Goal: Task Accomplishment & Management: Complete application form

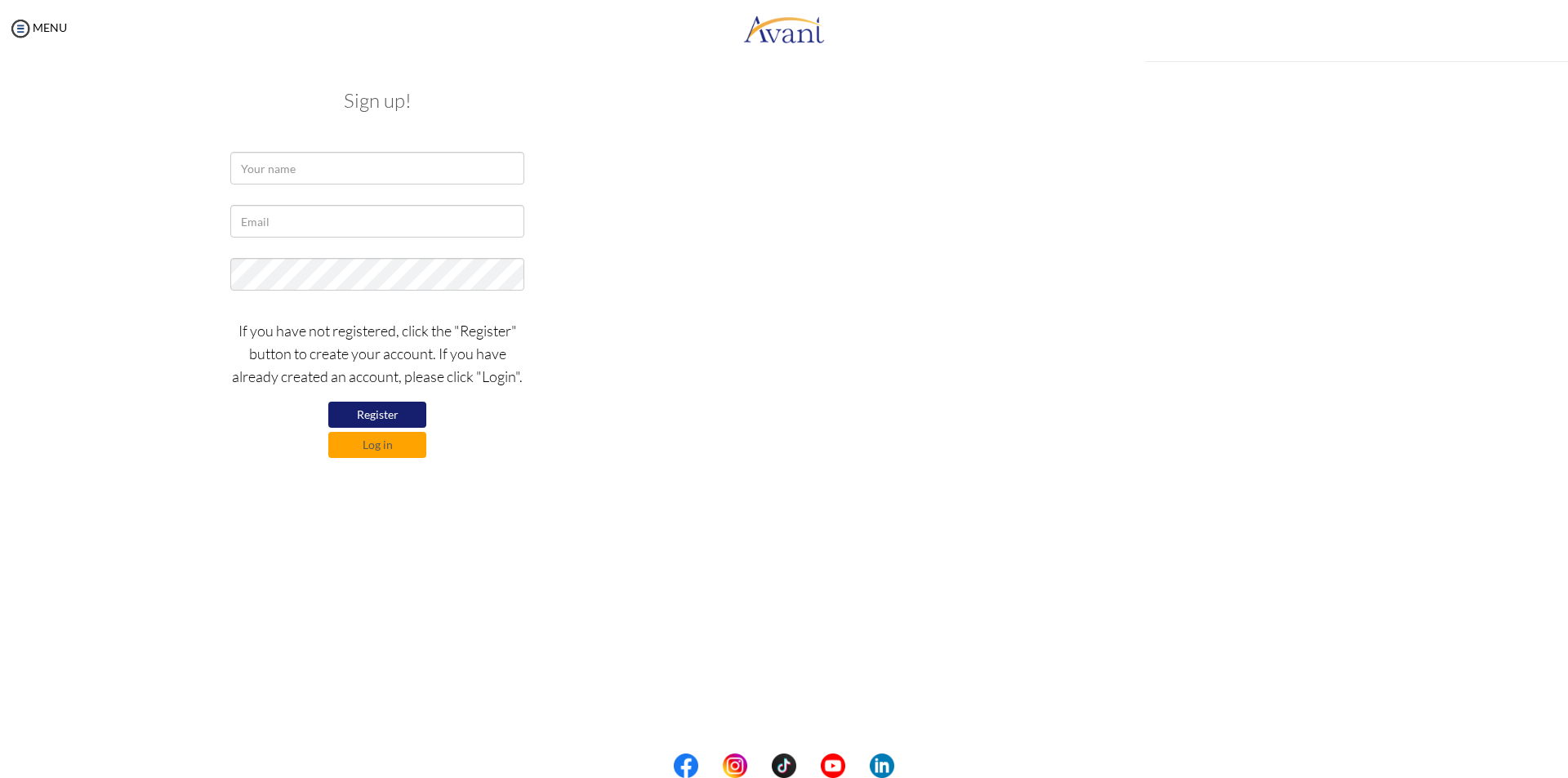
click at [697, 171] on div "My Status What is the next step? We would like you to watch the introductory vi…" at bounding box center [784, 447] width 1568 height 778
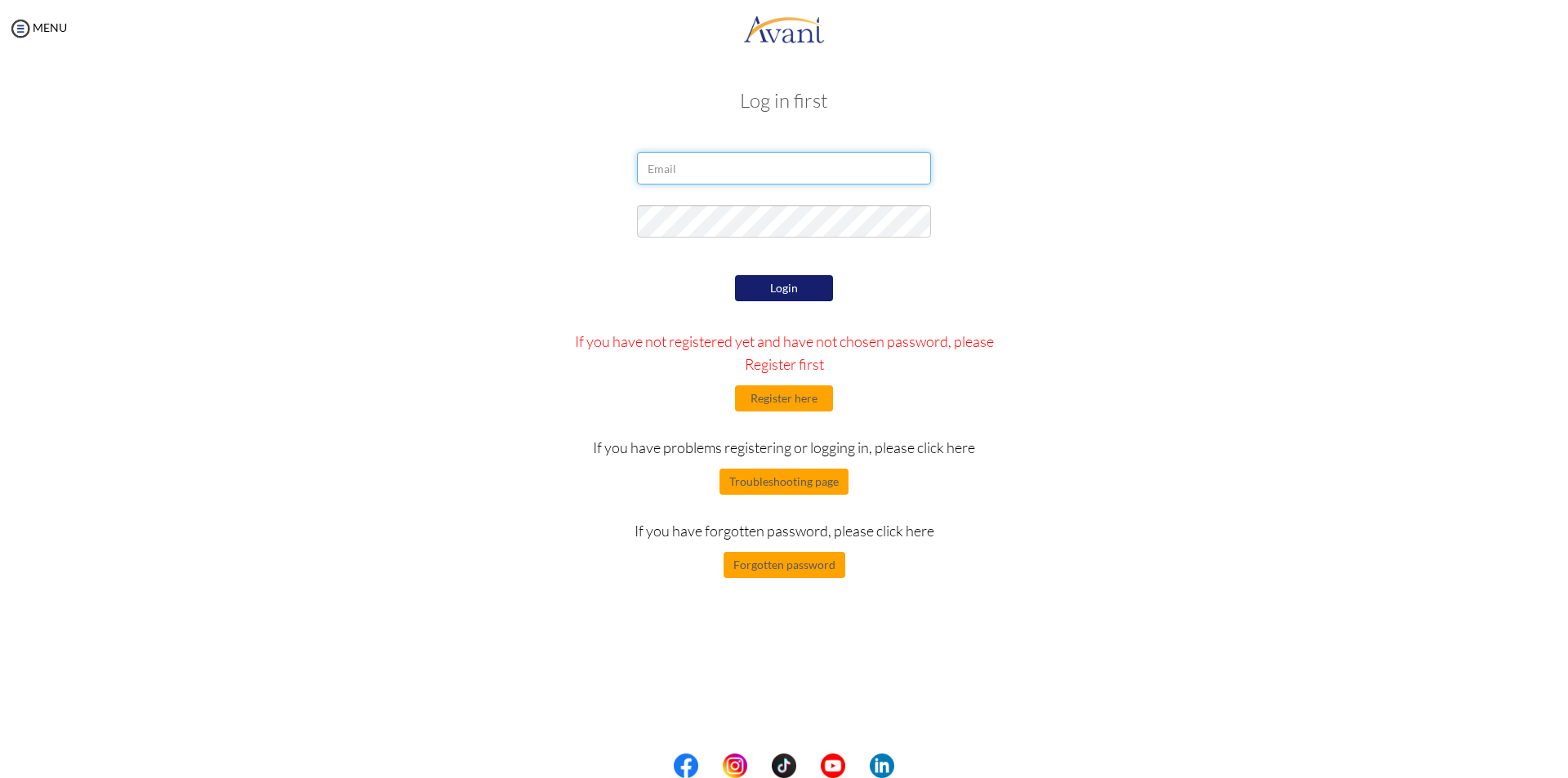
click at [686, 167] on input "email" at bounding box center [784, 168] width 294 height 33
type input "[PERSON_NAME][EMAIL_ADDRESS][PERSON_NAME][DOMAIN_NAME]"
drag, startPoint x: 802, startPoint y: 182, endPoint x: 566, endPoint y: 166, distance: 236.5
click at [566, 166] on div "[PERSON_NAME][EMAIL_ADDRESS][PERSON_NAME][DOMAIN_NAME]" at bounding box center [784, 172] width 956 height 41
click at [684, 165] on input "email" at bounding box center [784, 168] width 294 height 33
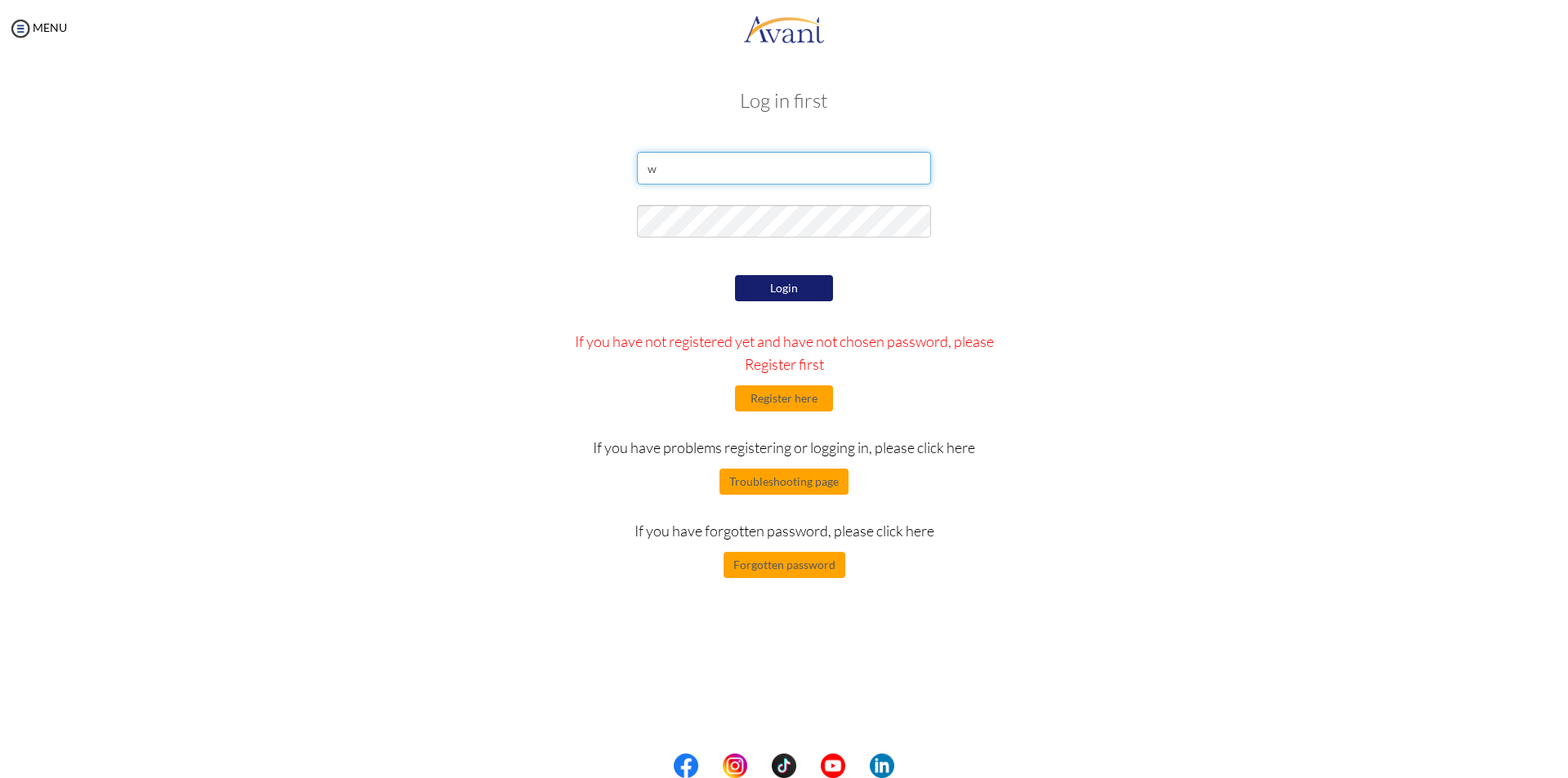
type input "[PERSON_NAME][EMAIL_ADDRESS][PERSON_NAME][DOMAIN_NAME]"
click at [785, 394] on button "Register here" at bounding box center [784, 398] width 98 height 26
click at [764, 276] on button "Login" at bounding box center [784, 288] width 98 height 26
click at [784, 283] on button "Login" at bounding box center [784, 288] width 98 height 26
click at [791, 399] on button "Register here" at bounding box center [784, 398] width 98 height 26
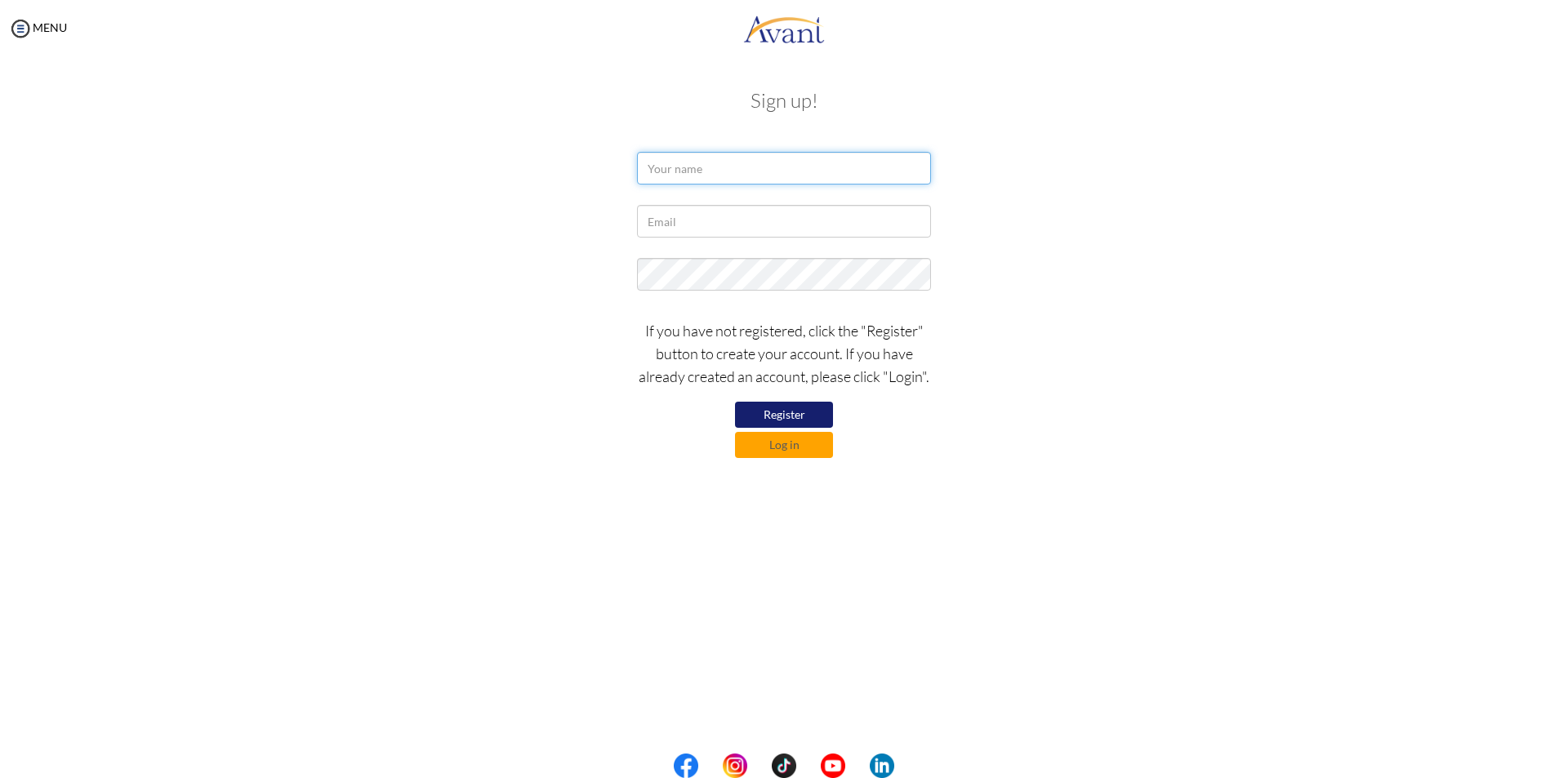
click at [679, 169] on input "text" at bounding box center [784, 168] width 294 height 33
type input "W"
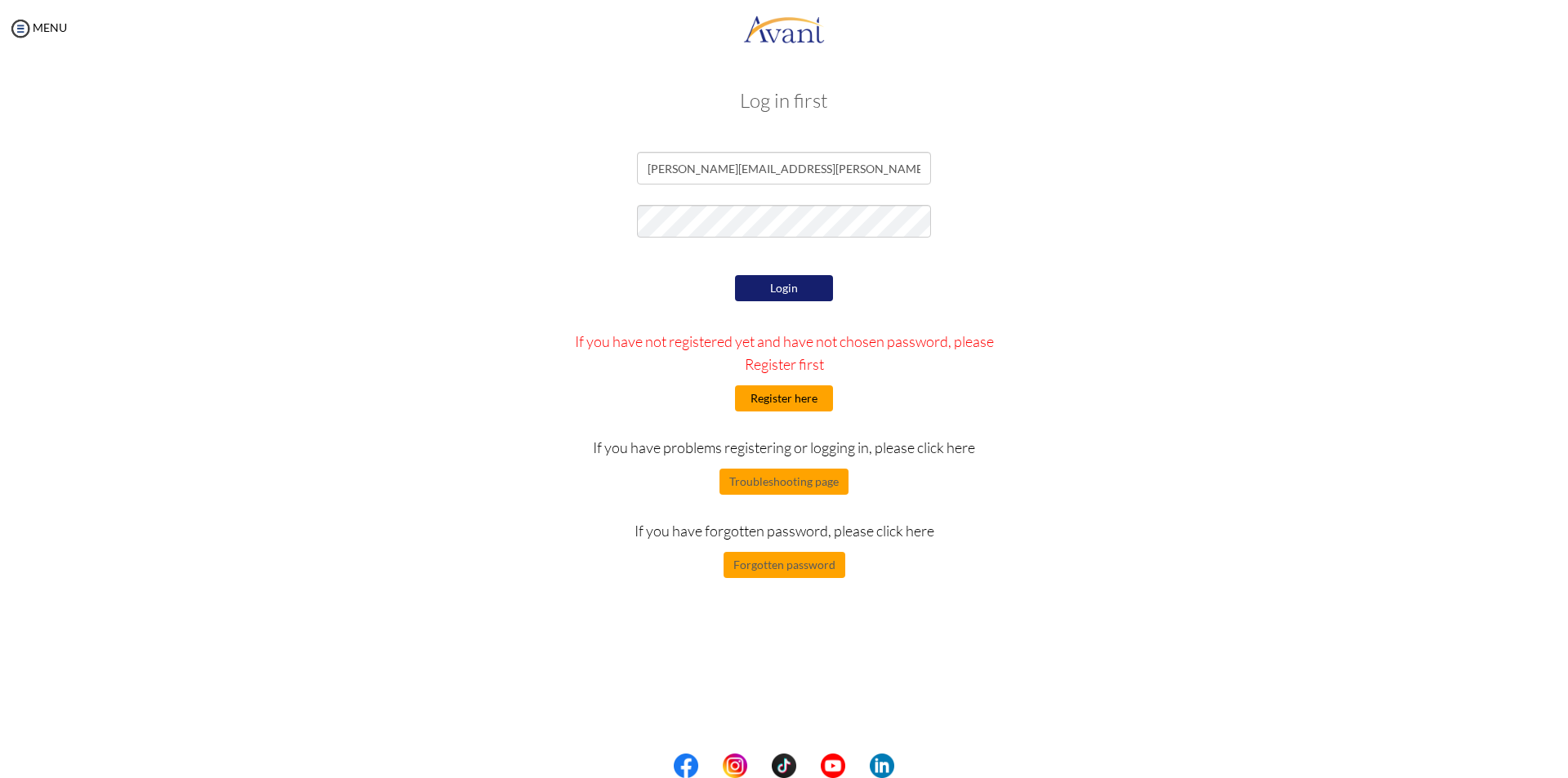
click at [756, 396] on button "Register here" at bounding box center [784, 398] width 98 height 26
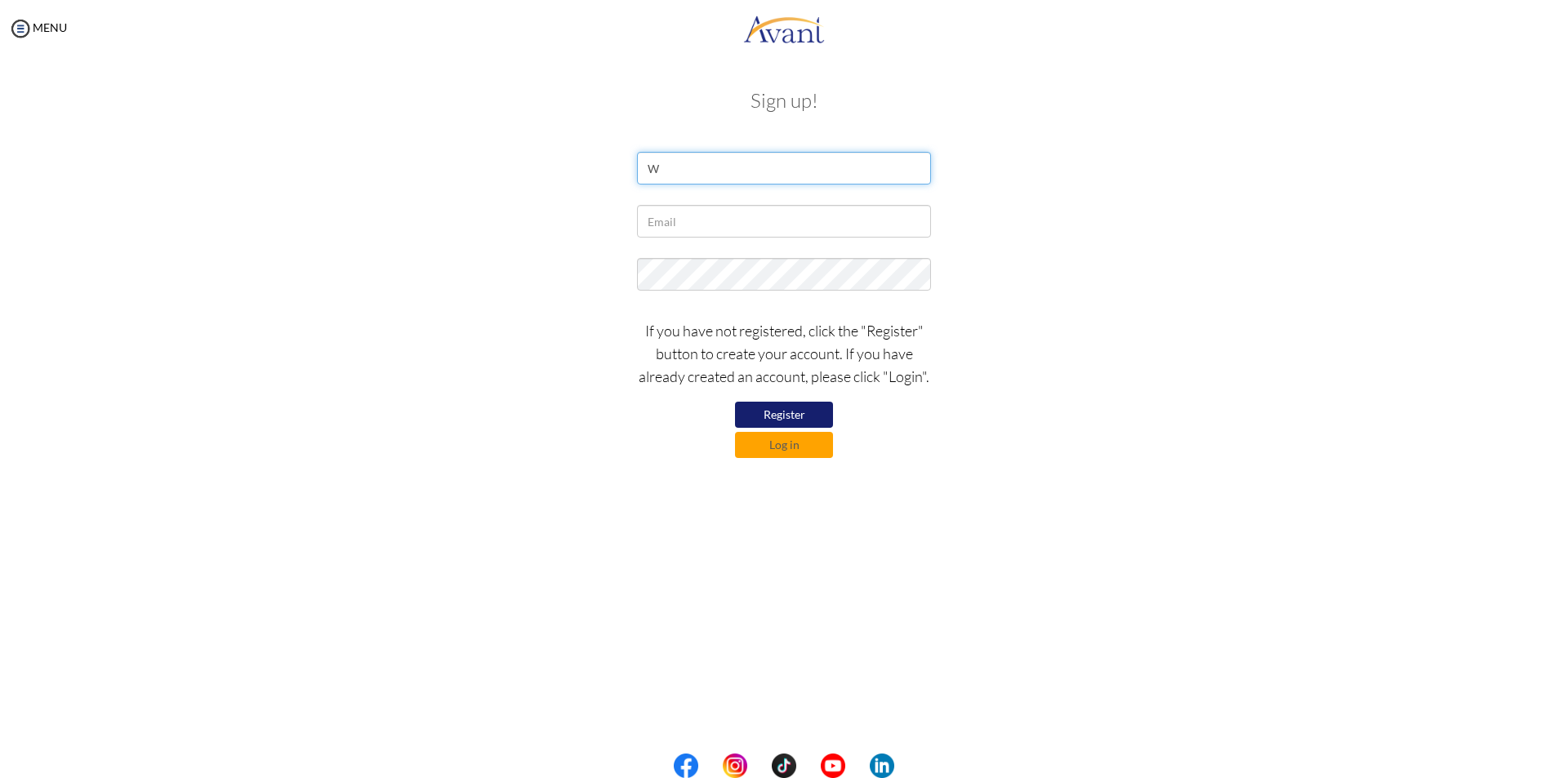
click at [671, 171] on input "W" at bounding box center [784, 168] width 294 height 33
type input "Winifred Kinyanjui"
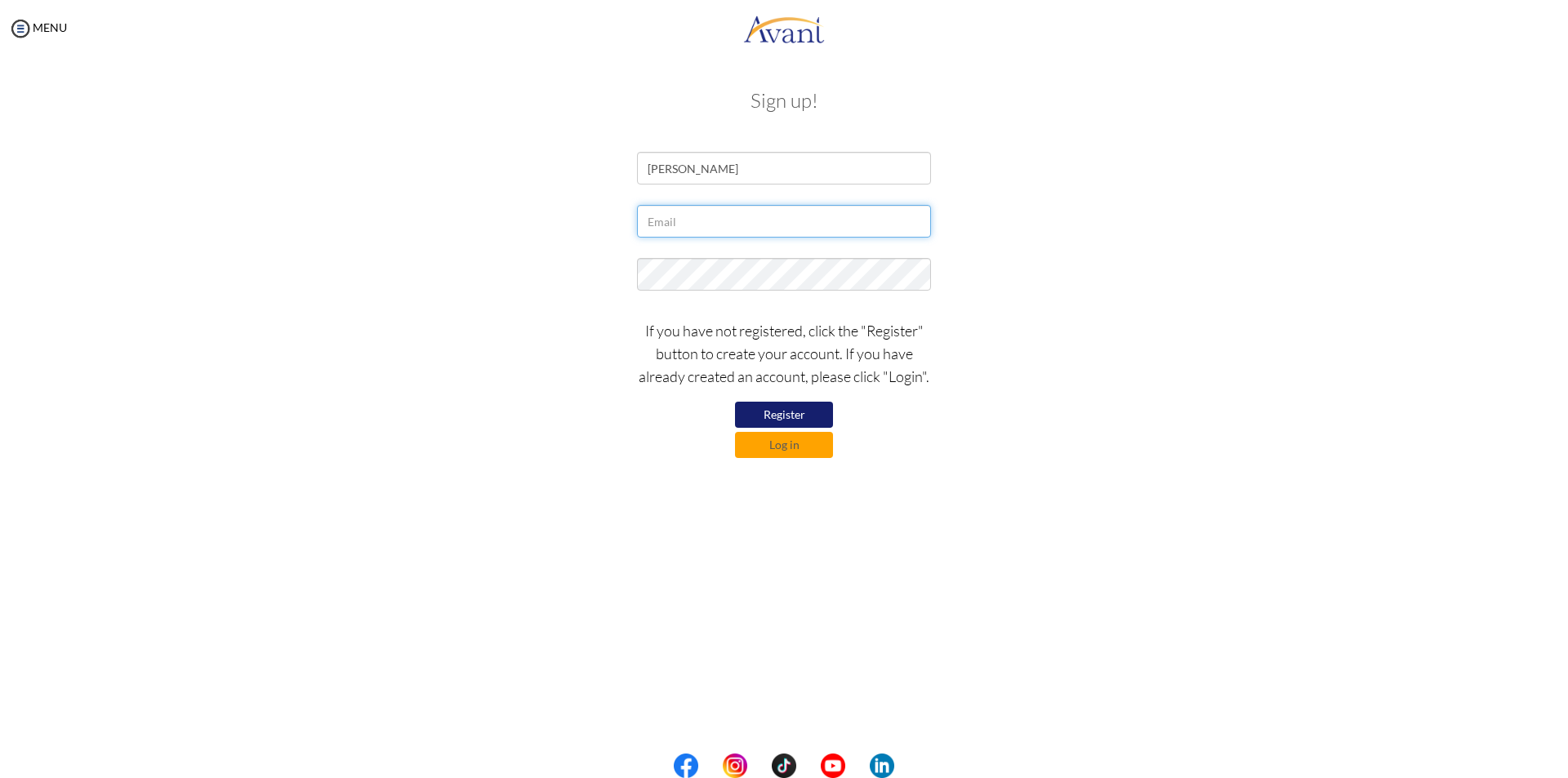
click at [688, 226] on input "text" at bounding box center [784, 222] width 294 height 33
type input "[PERSON_NAME][EMAIL_ADDRESS][PERSON_NAME][DOMAIN_NAME]"
click at [786, 410] on button "Register" at bounding box center [784, 415] width 98 height 26
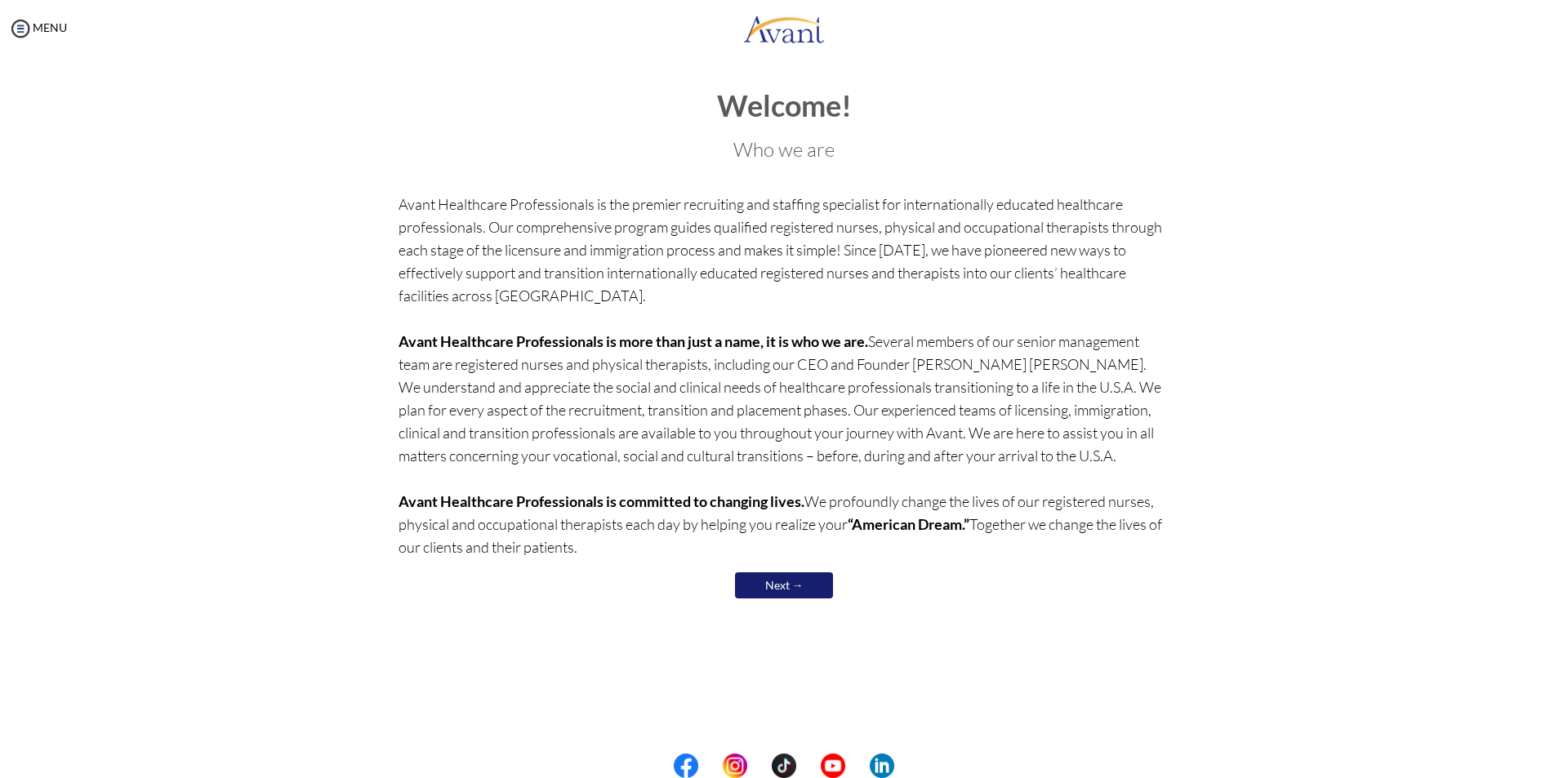
click at [781, 587] on link "Next →" at bounding box center [784, 585] width 98 height 26
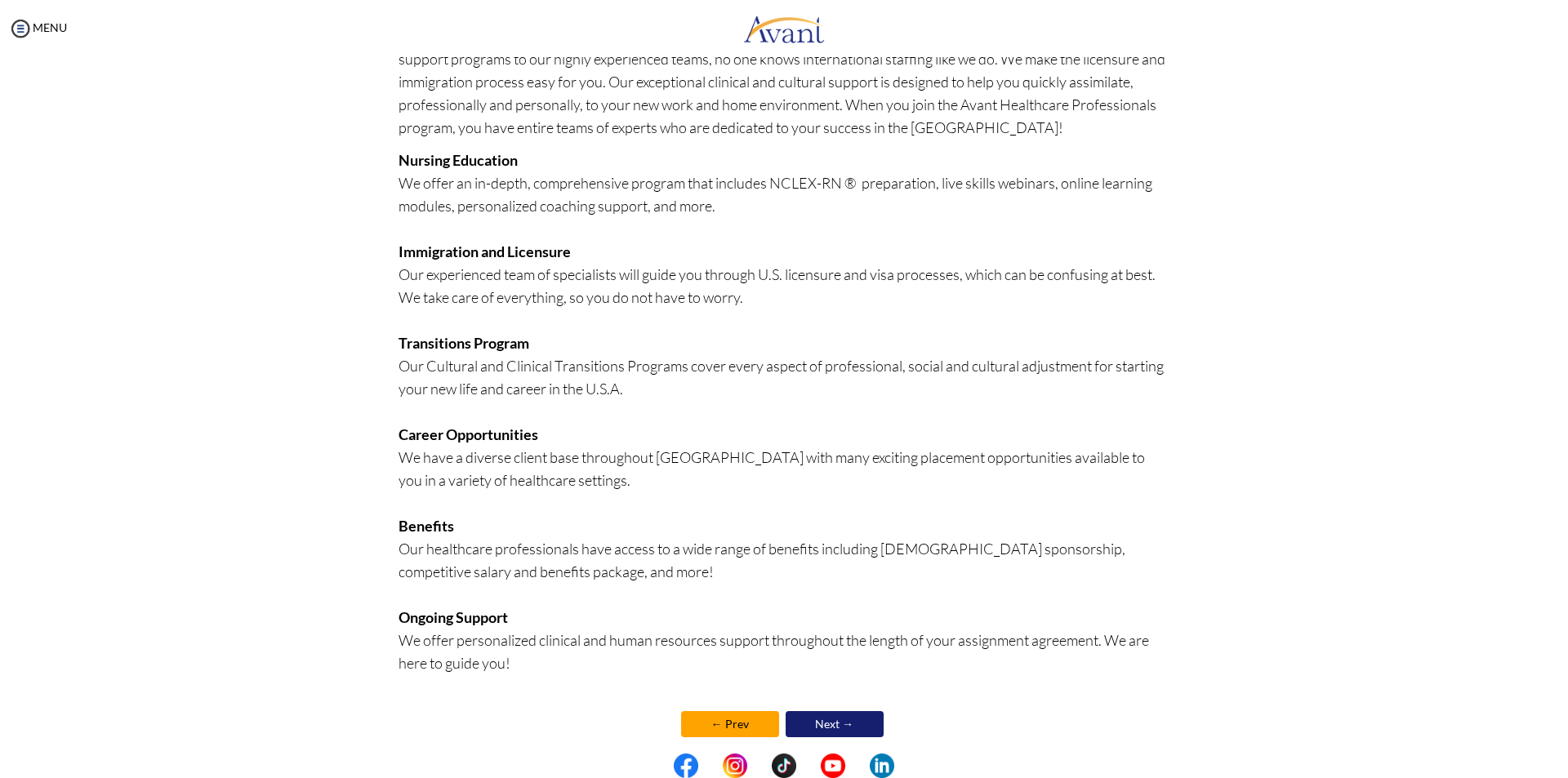
scroll to position [140, 0]
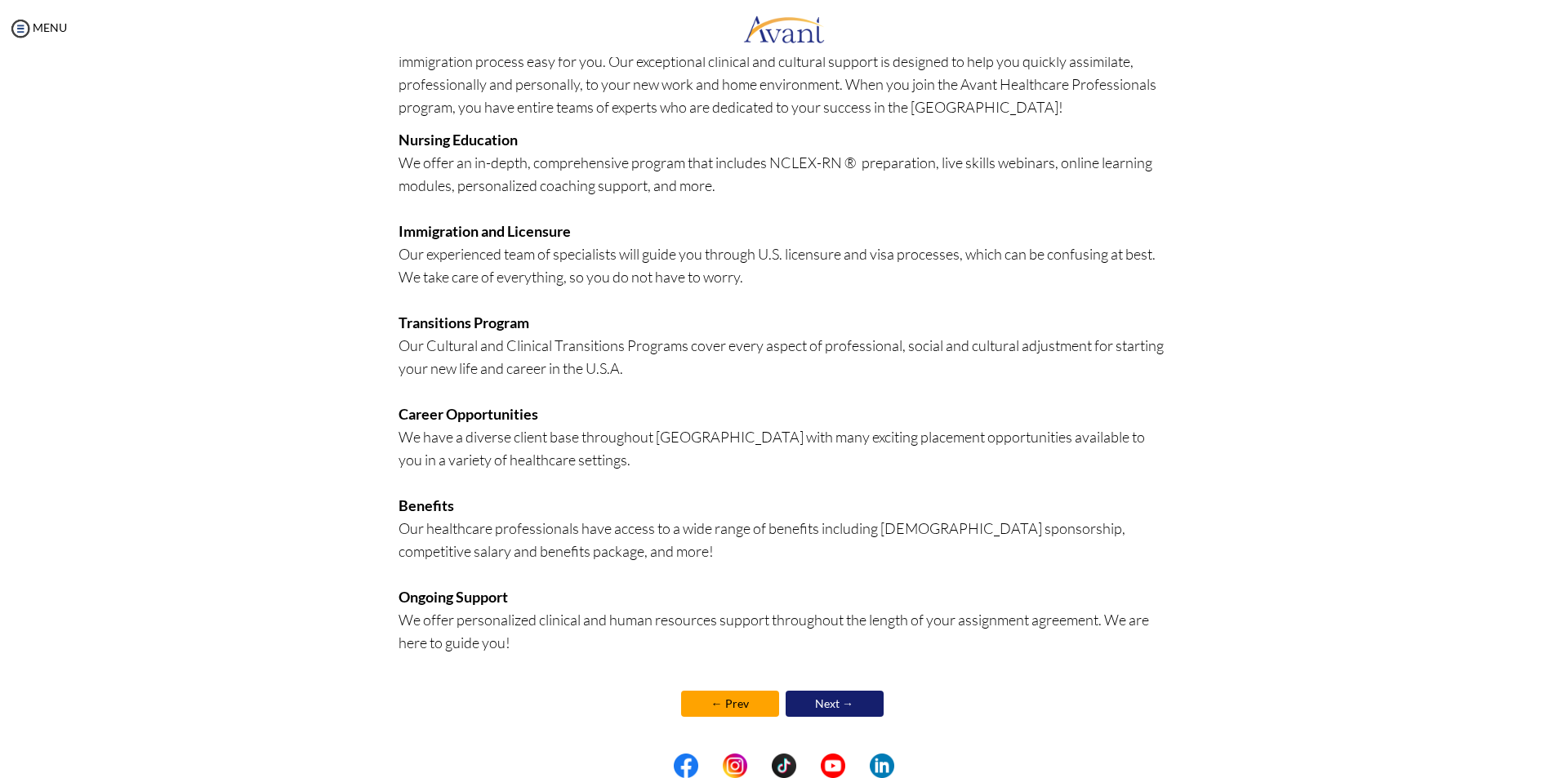
click at [824, 699] on link "Next →" at bounding box center [835, 704] width 98 height 26
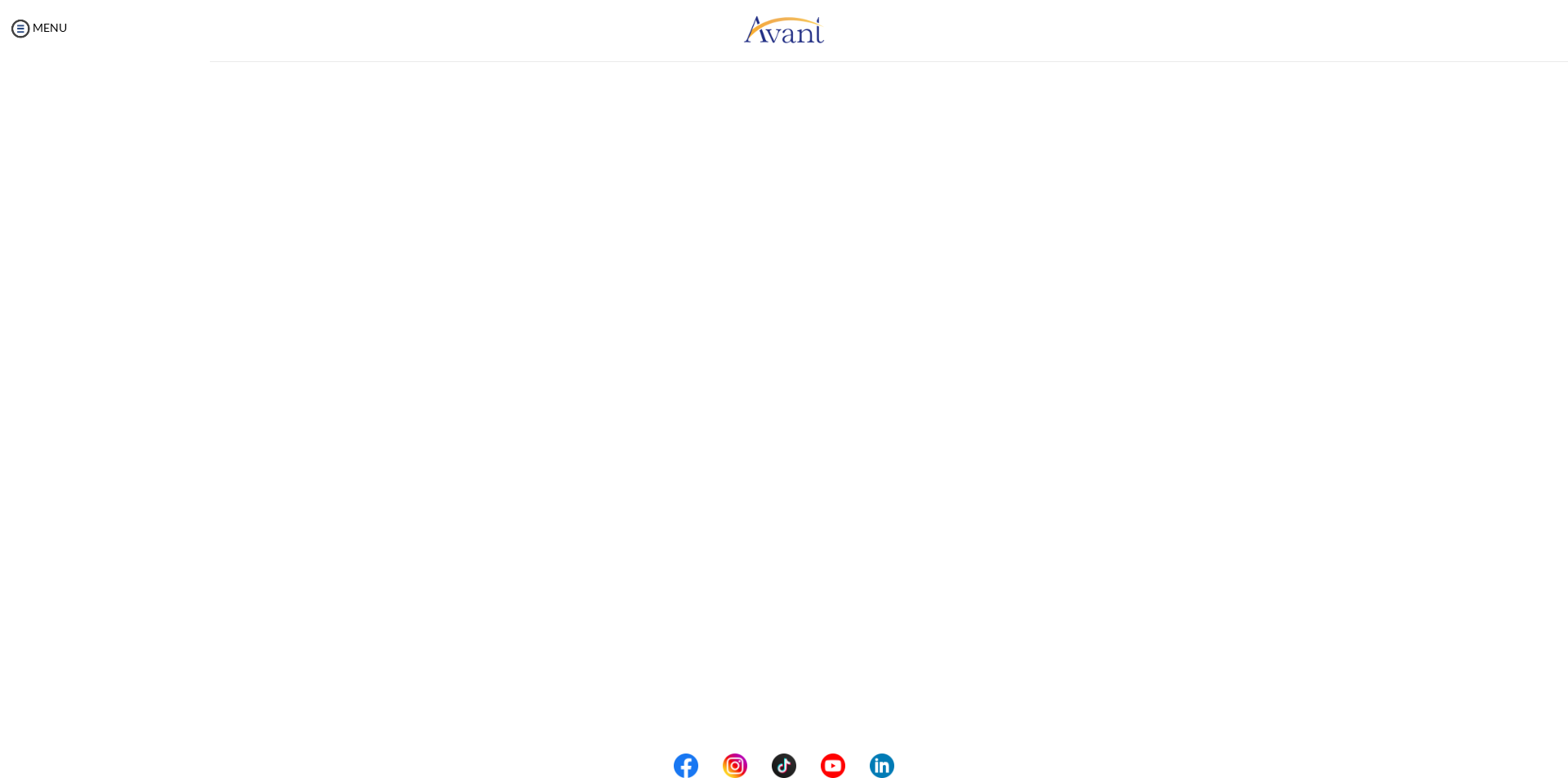
scroll to position [0, 0]
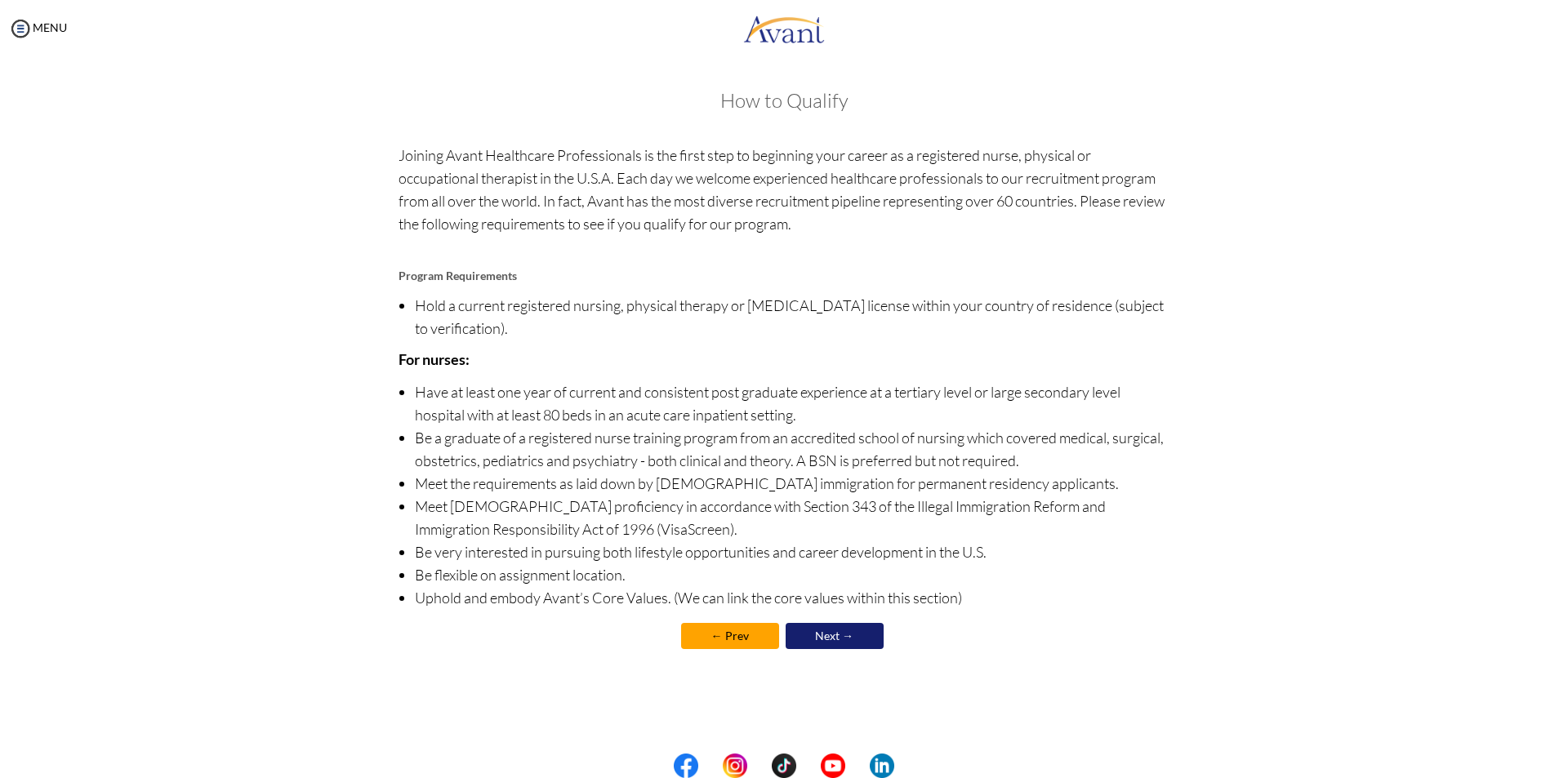
click at [851, 636] on link "Next →" at bounding box center [835, 636] width 98 height 26
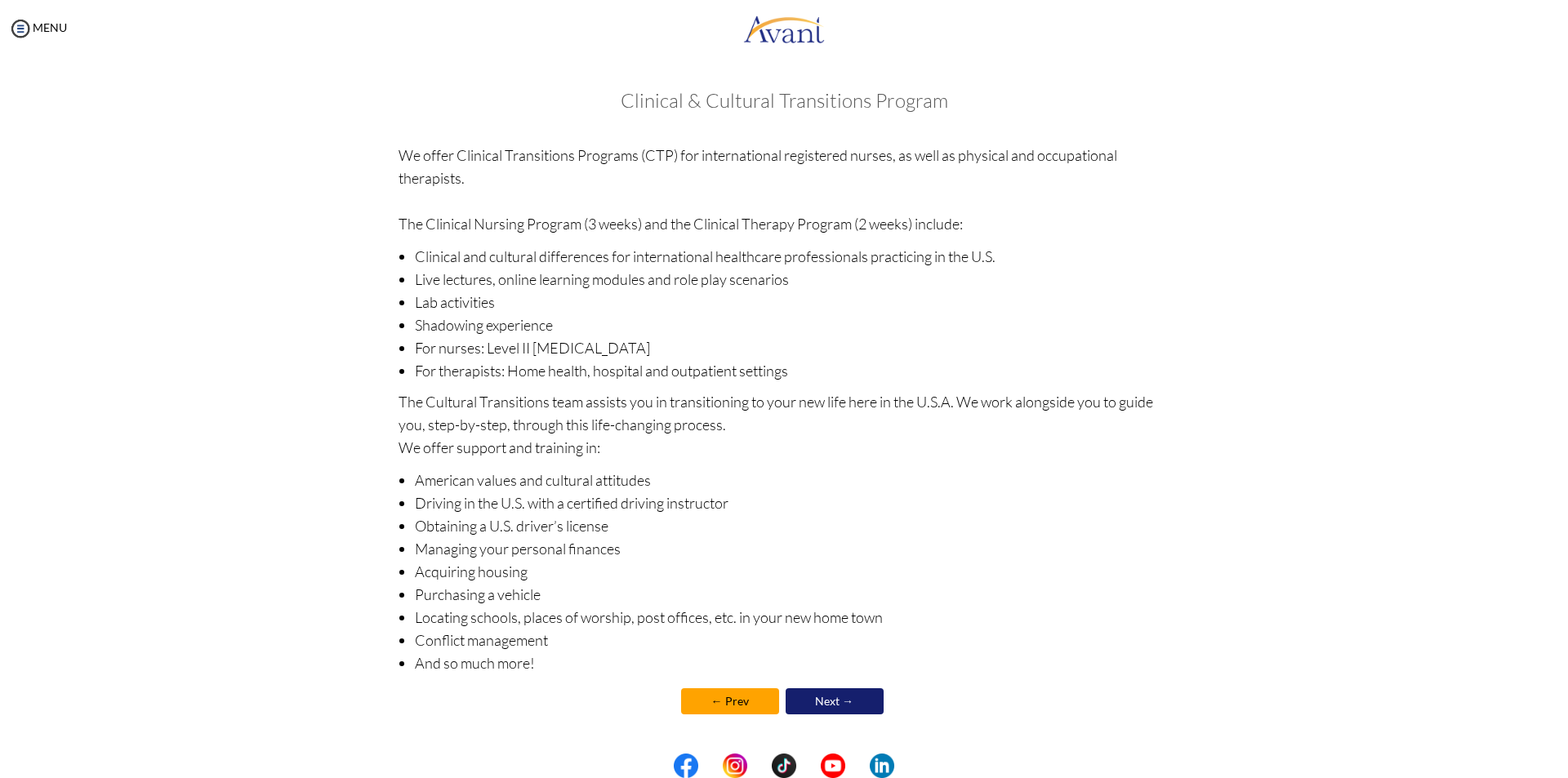
click at [843, 703] on link "Next →" at bounding box center [835, 701] width 98 height 26
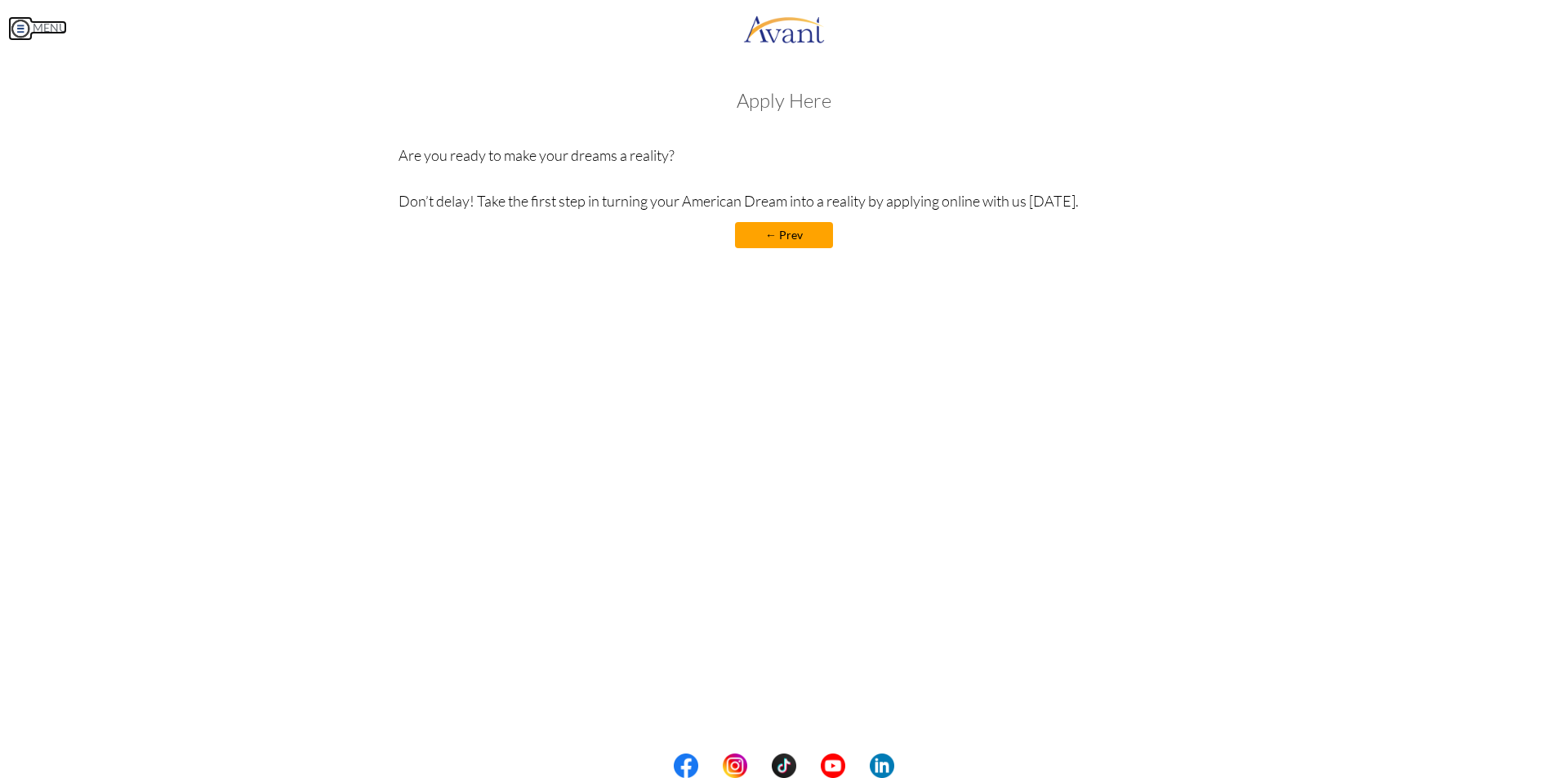
click at [24, 28] on img at bounding box center [20, 28] width 25 height 25
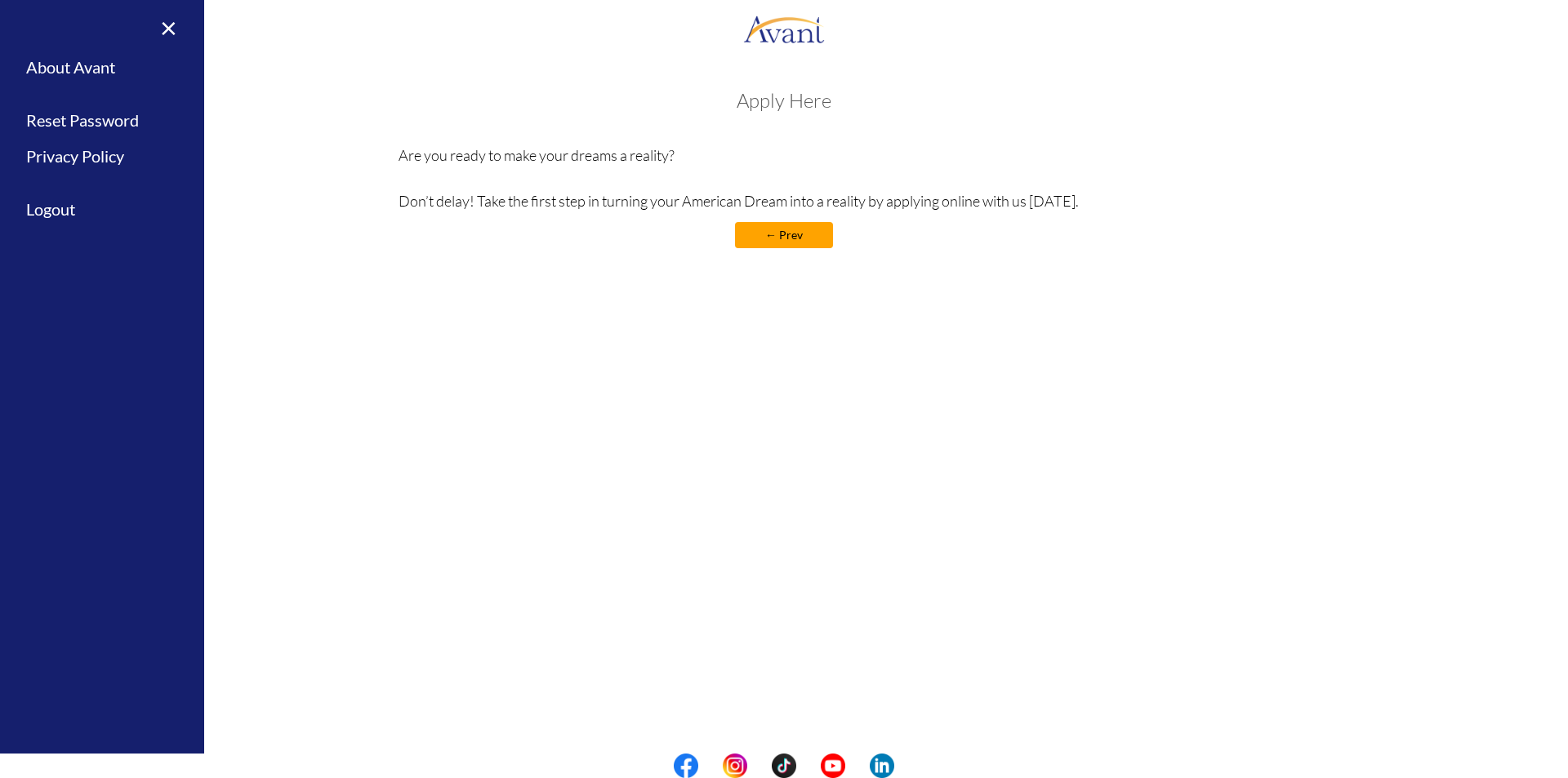
click at [791, 237] on link "← Prev" at bounding box center [784, 235] width 98 height 26
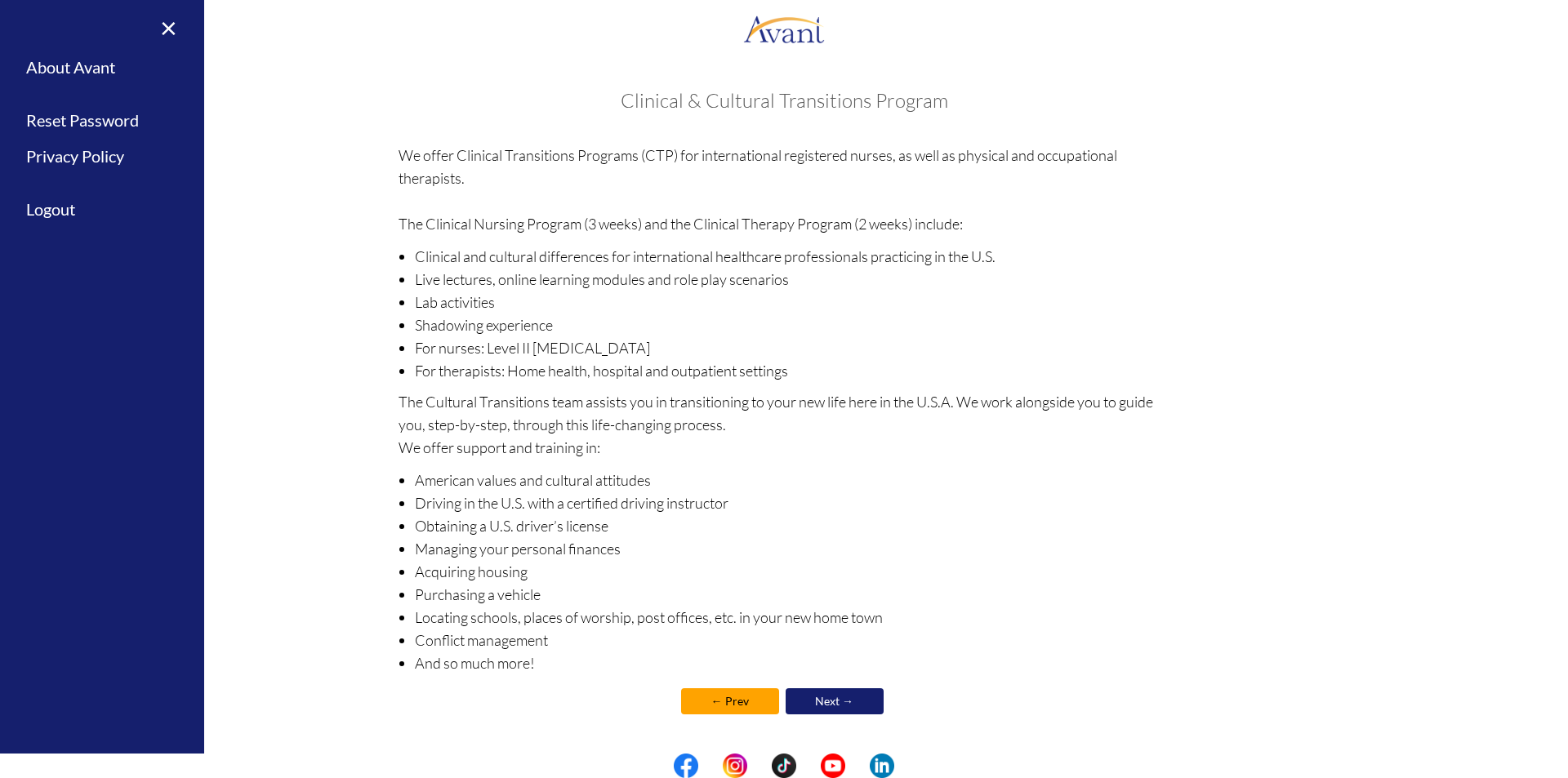
click at [730, 704] on link "← Prev" at bounding box center [730, 701] width 98 height 26
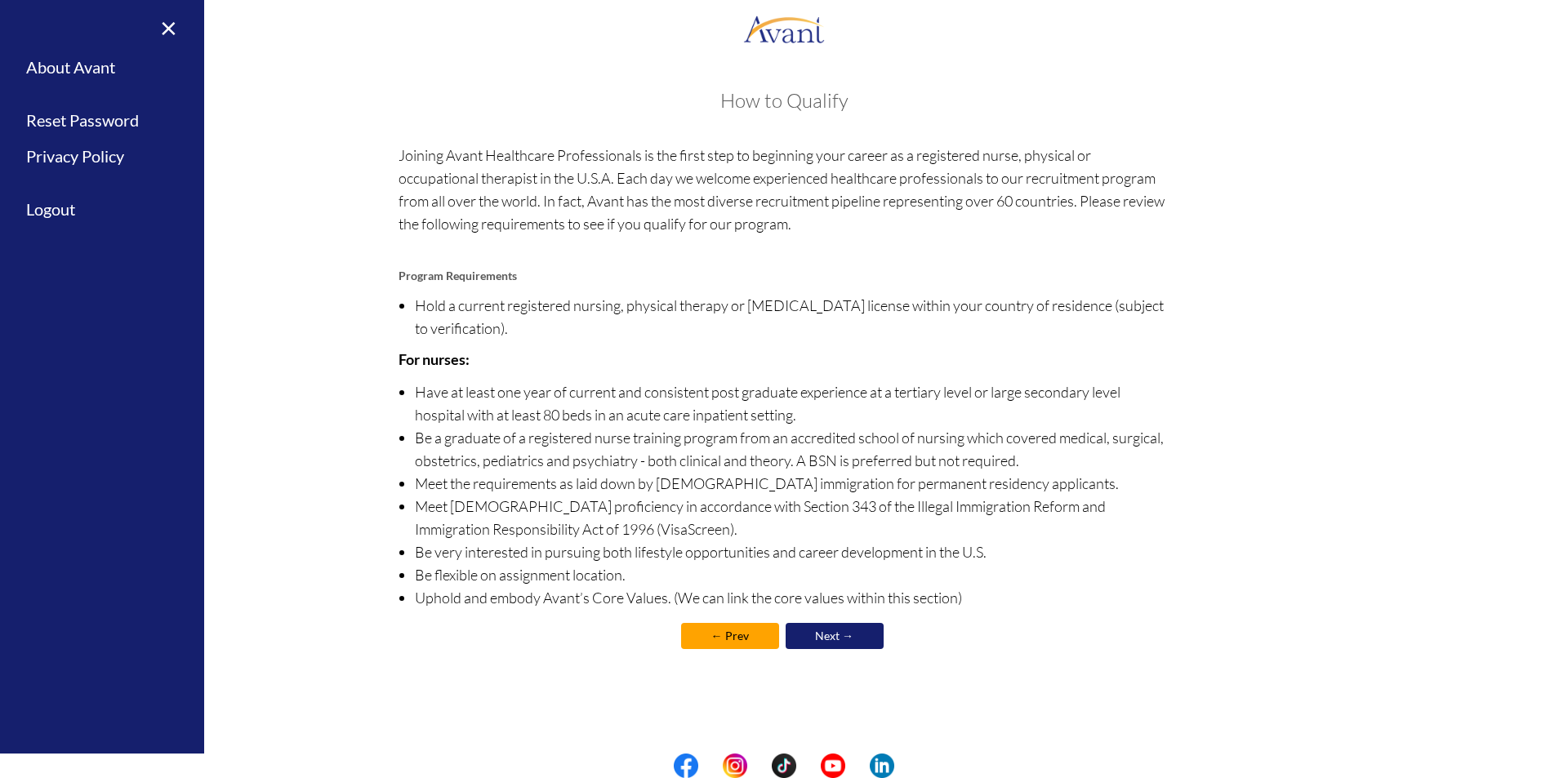
click at [731, 626] on link "← Prev" at bounding box center [730, 636] width 98 height 26
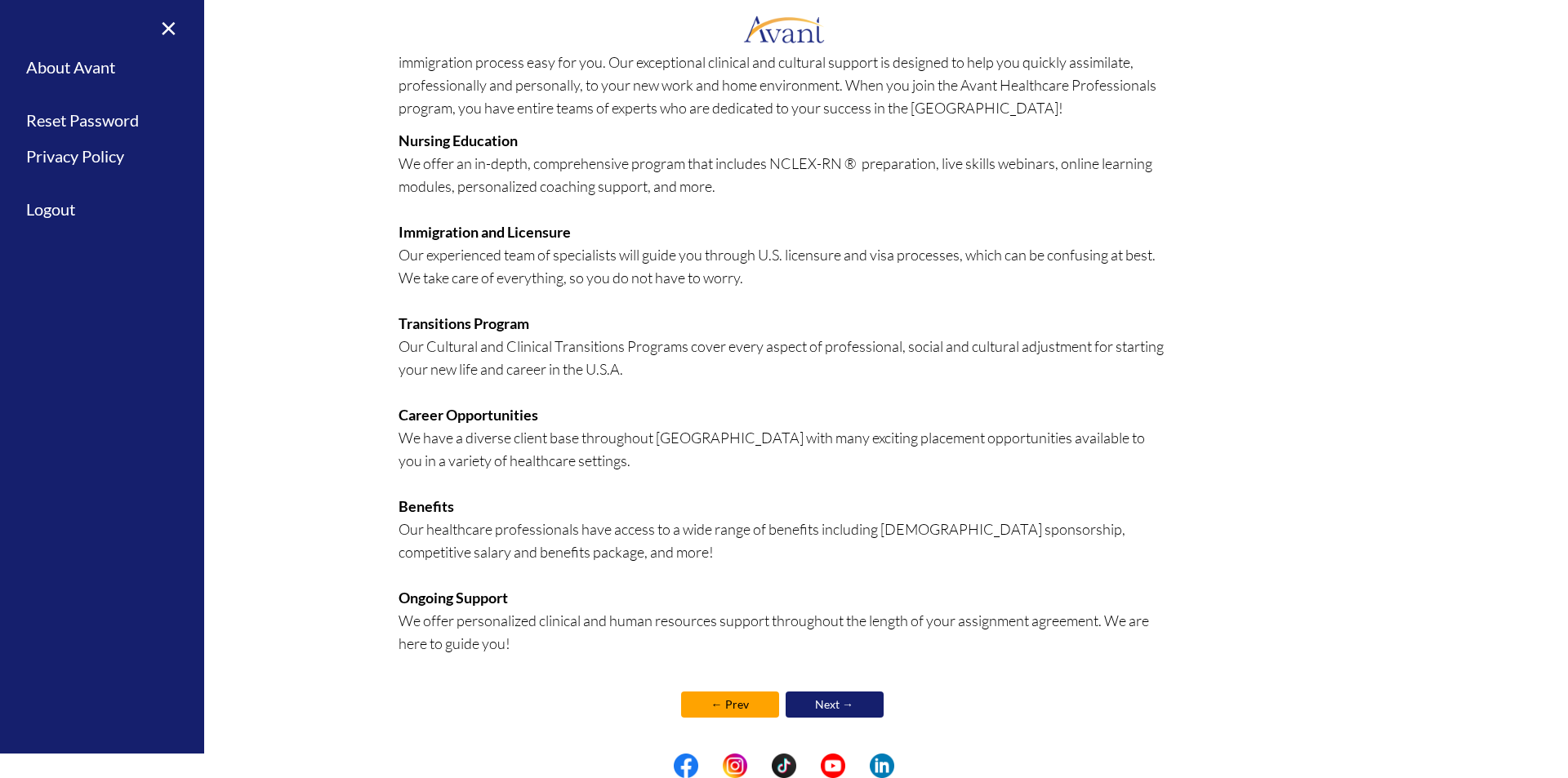
scroll to position [140, 0]
click at [727, 694] on link "← Prev" at bounding box center [730, 704] width 98 height 26
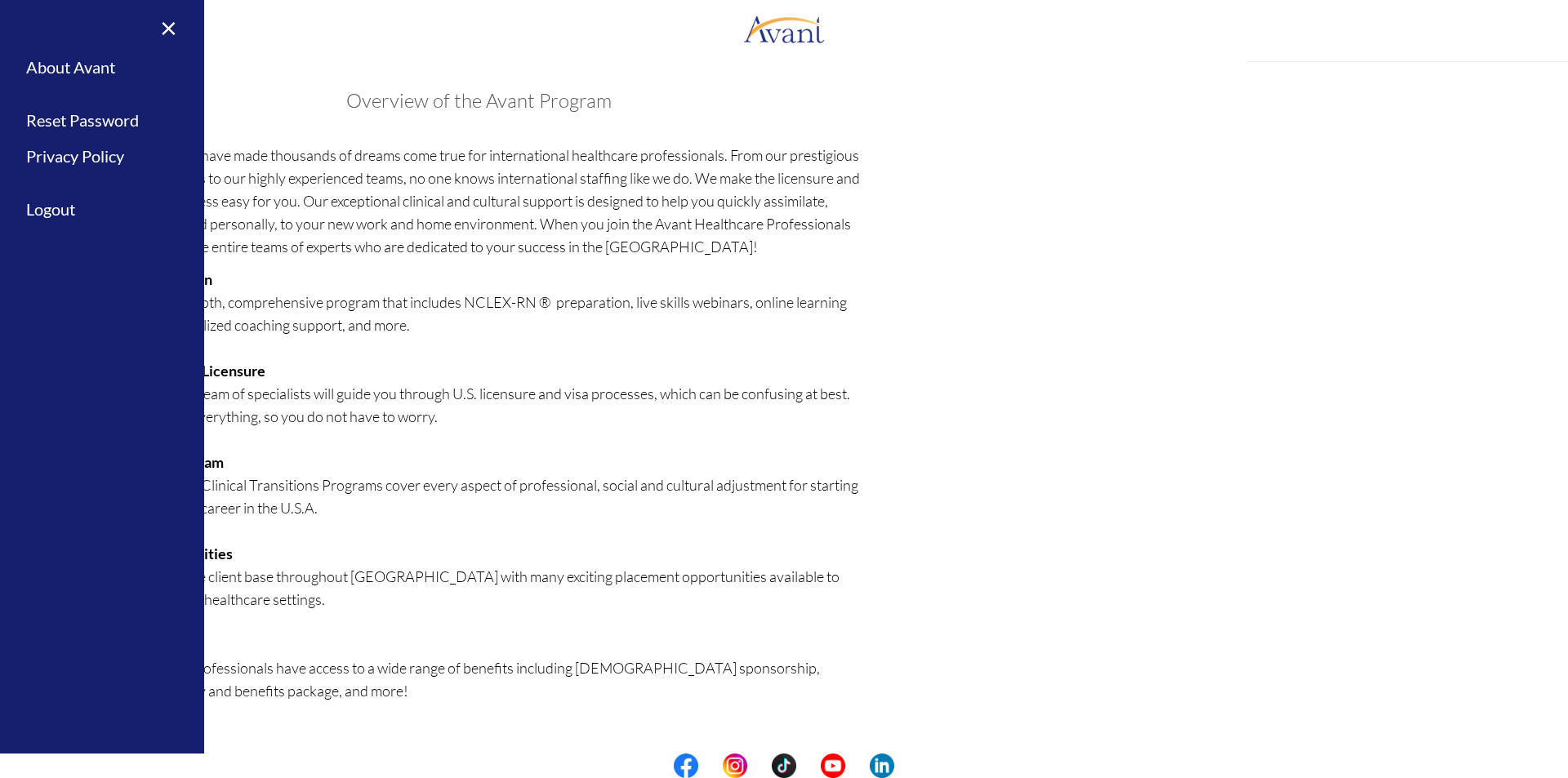
scroll to position [21, 0]
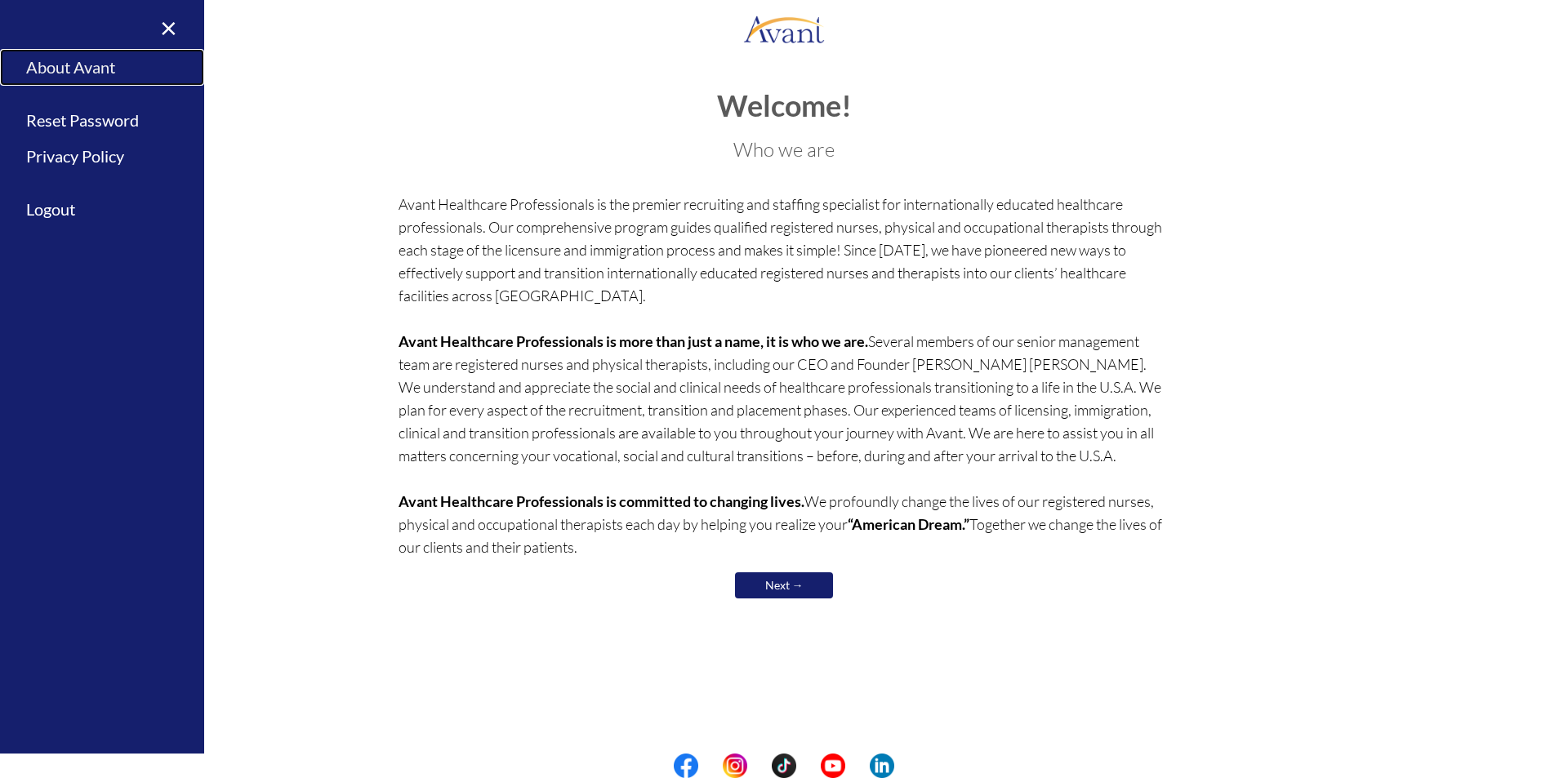
click at [78, 66] on link "About Avant" at bounding box center [102, 68] width 205 height 37
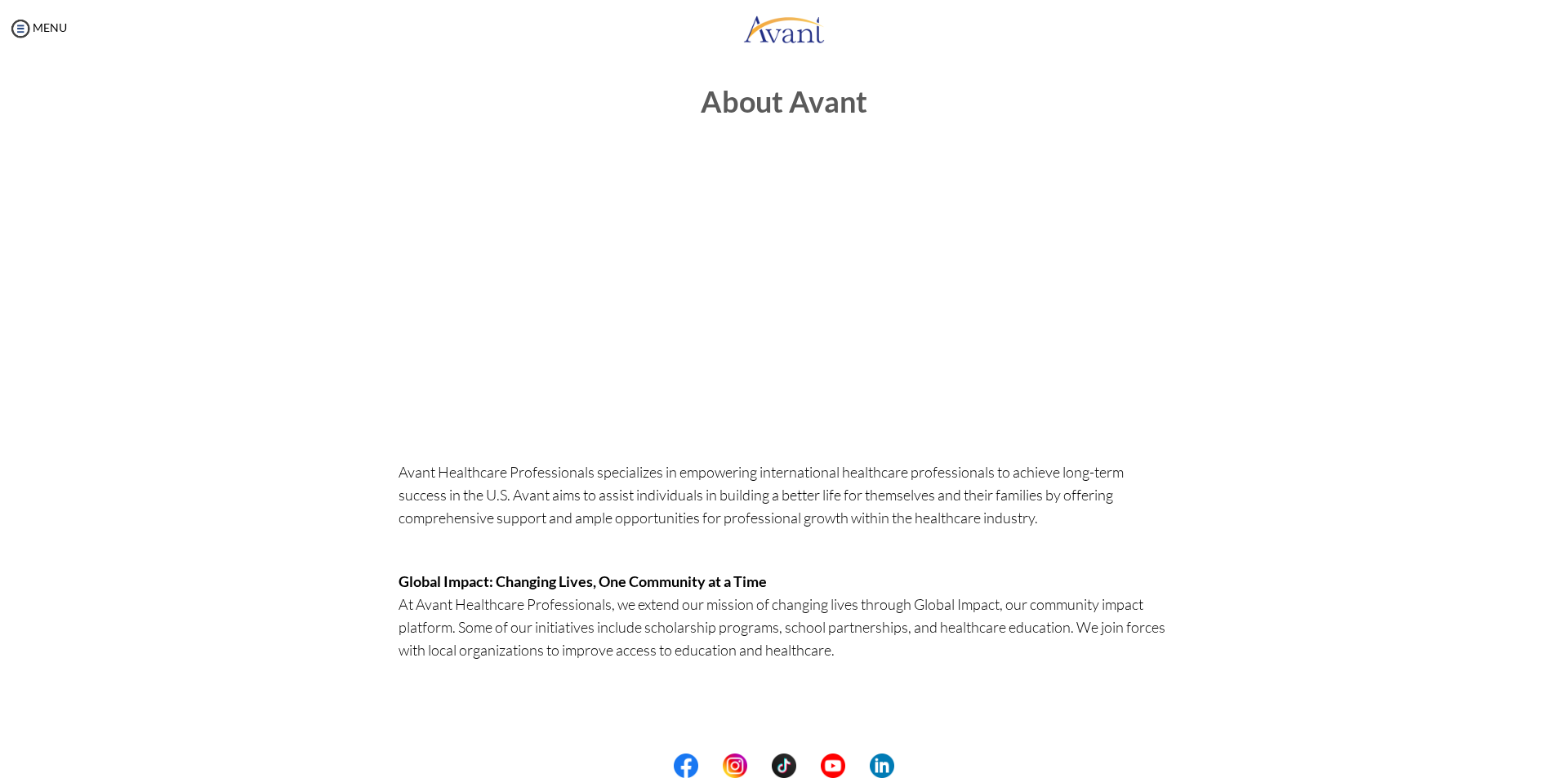
scroll to position [0, 0]
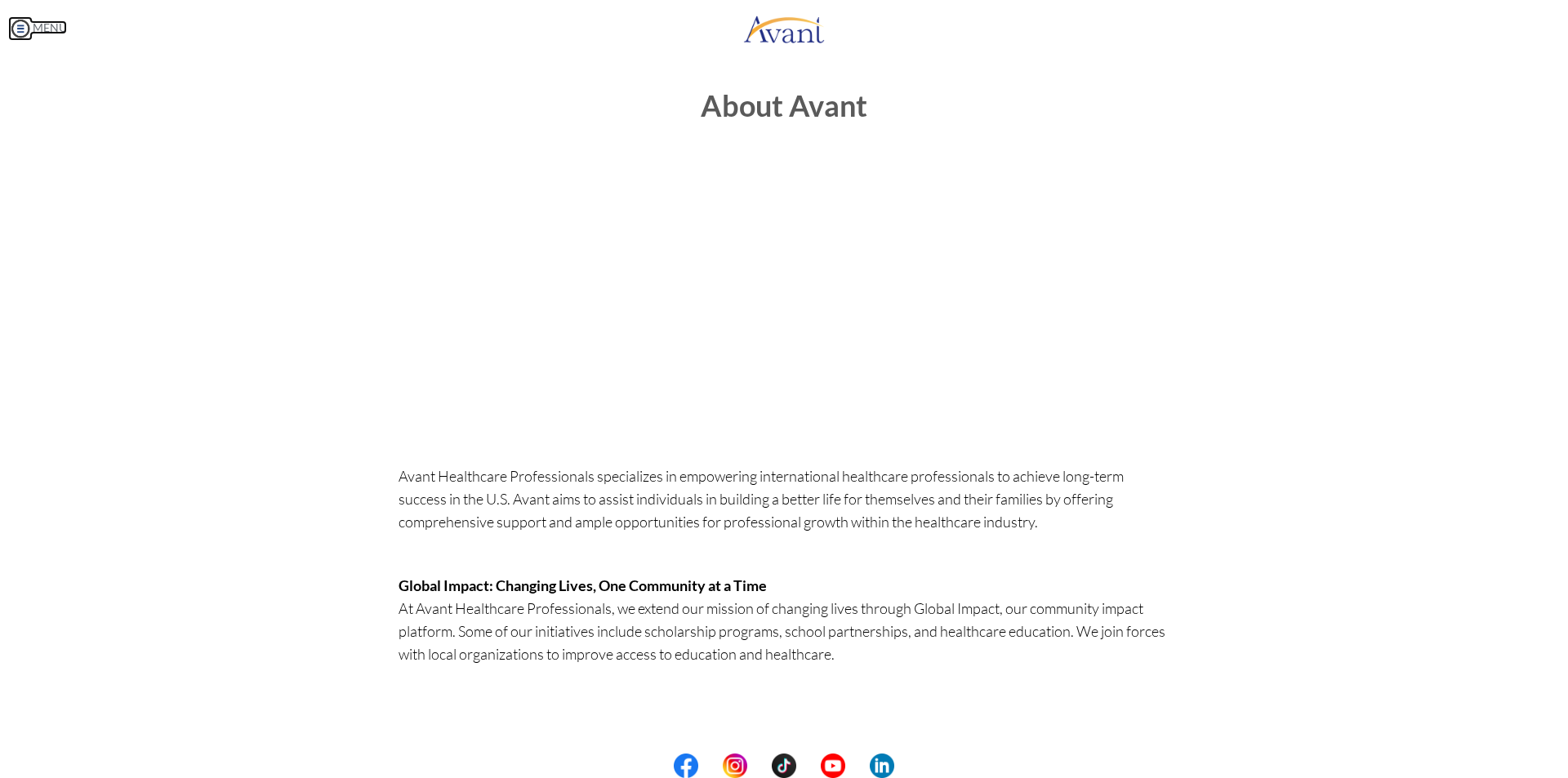
click at [17, 31] on img at bounding box center [20, 28] width 25 height 25
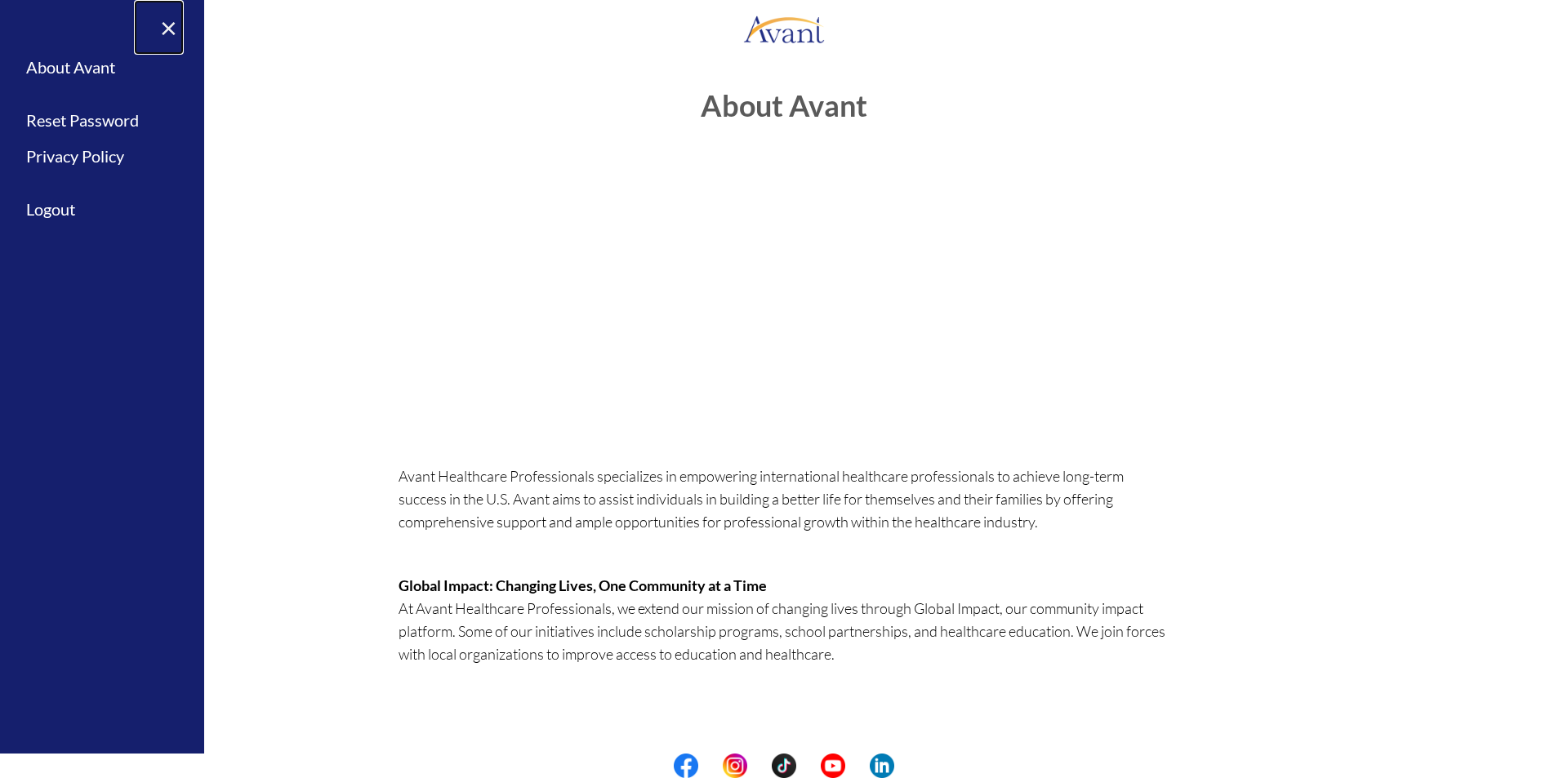
click at [163, 20] on link "×" at bounding box center [159, 27] width 50 height 55
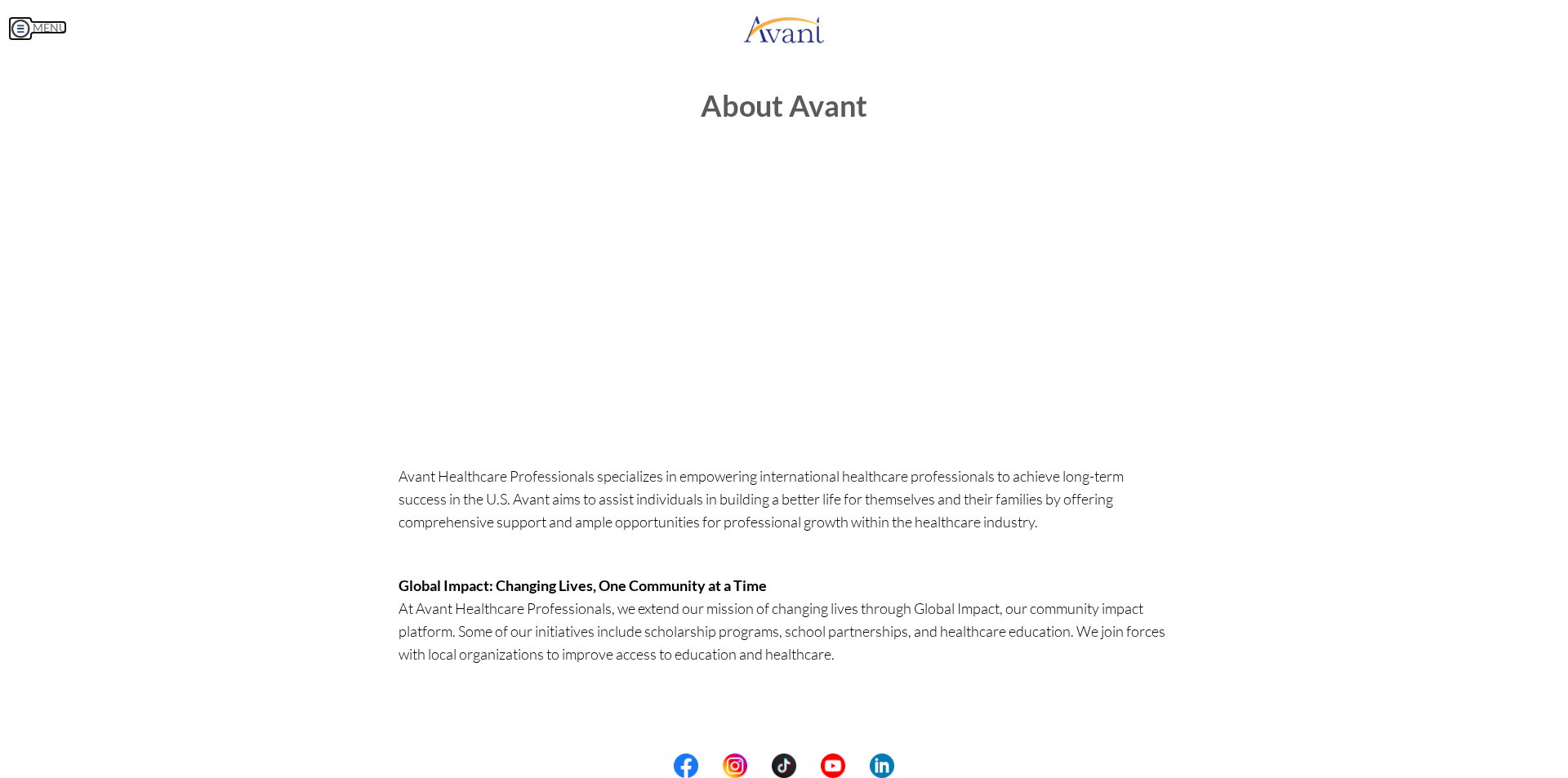
click at [12, 25] on body "Maintenance break. Please come back in 2 hours. MENU My Status What is the next…" at bounding box center [784, 389] width 1568 height 778
click at [19, 31] on img at bounding box center [20, 28] width 25 height 25
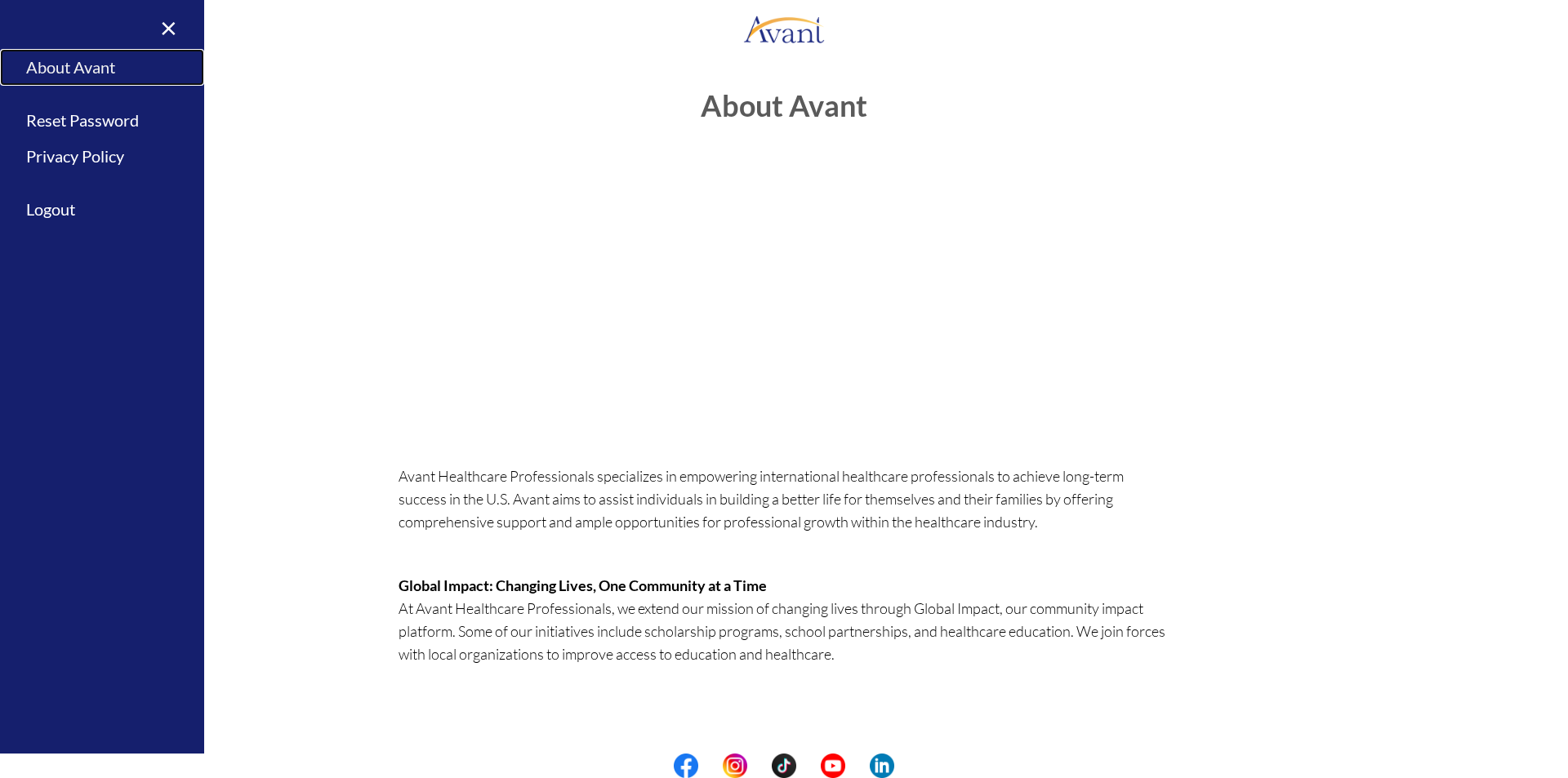
click at [88, 71] on link "About Avant" at bounding box center [102, 68] width 205 height 37
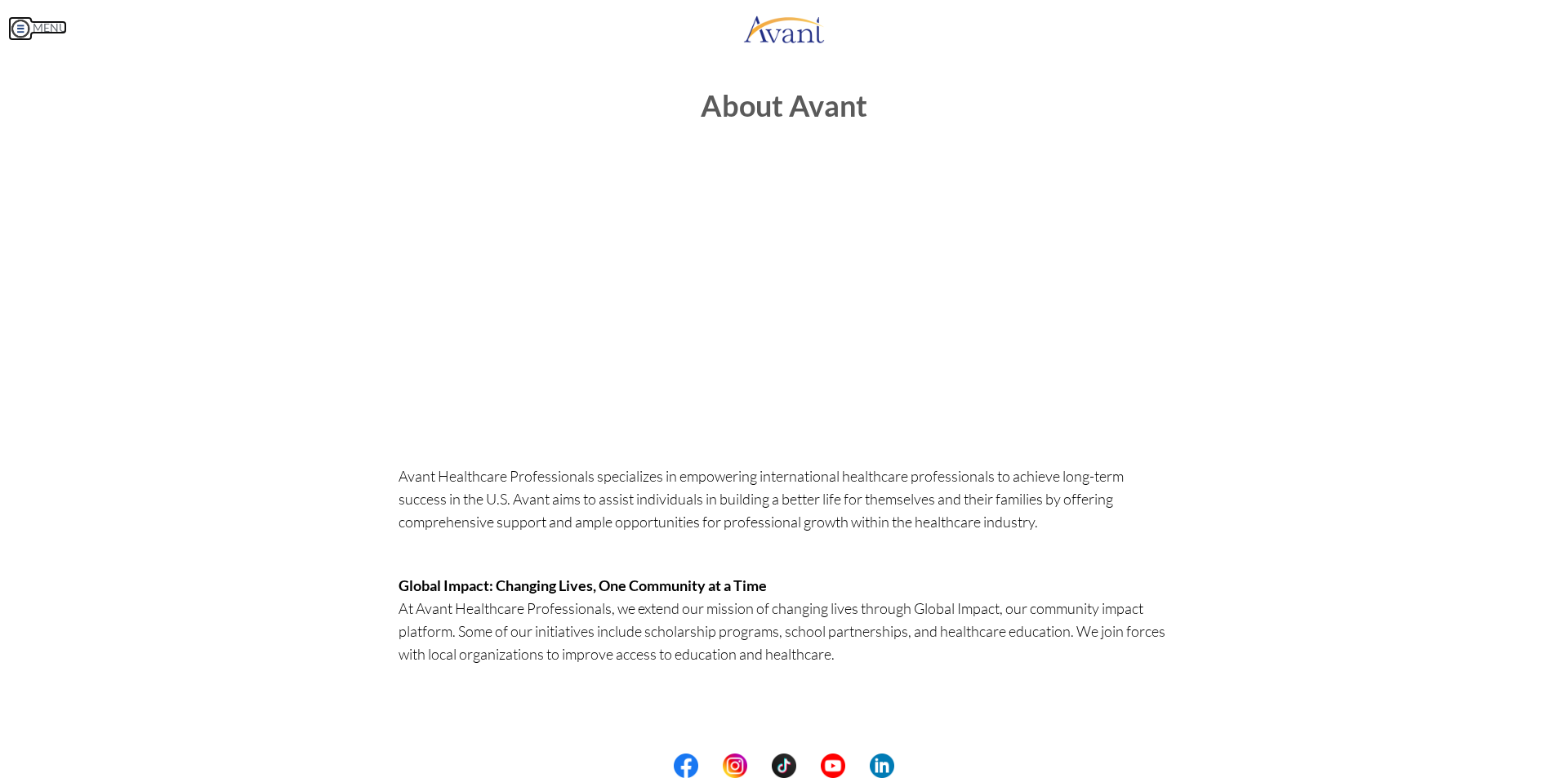
click at [25, 29] on img at bounding box center [20, 28] width 25 height 25
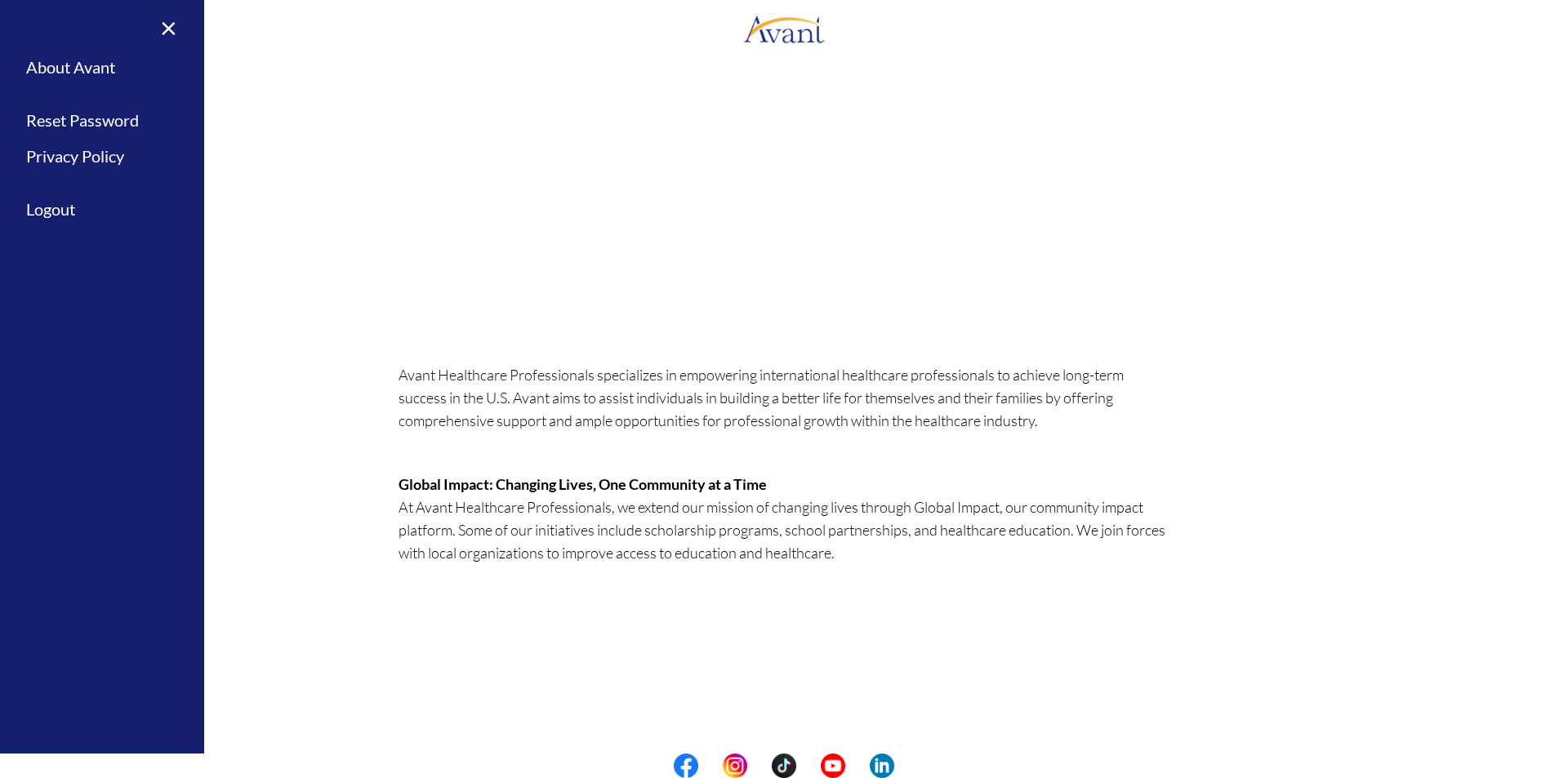
scroll to position [19, 0]
